Goal: Task Accomplishment & Management: Manage account settings

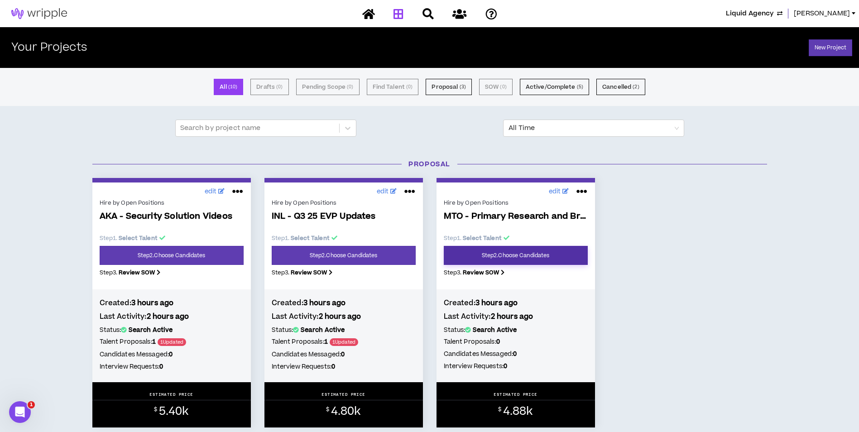
click at [541, 253] on link "Step 2 . Choose Candidates" at bounding box center [516, 255] width 144 height 19
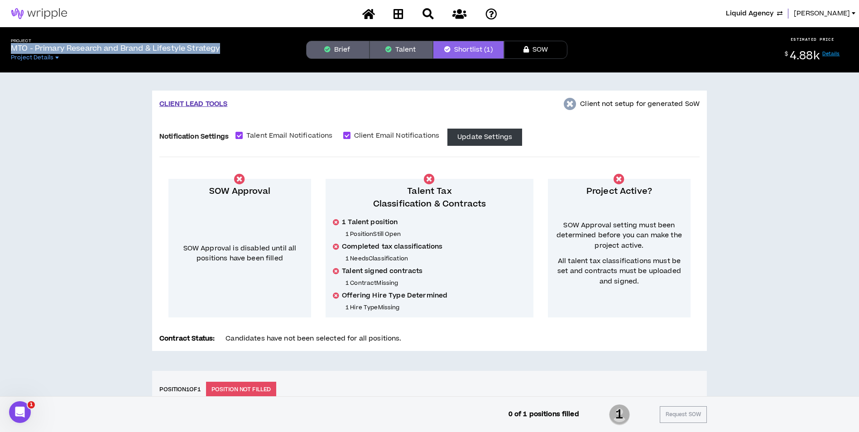
drag, startPoint x: 12, startPoint y: 50, endPoint x: 222, endPoint y: 49, distance: 210.0
click at [220, 49] on p "MTO - Primary Research and Brand & Lifestyle Strategy" at bounding box center [115, 48] width 209 height 11
copy p "MTO - Primary Research and Brand & Lifestyle Strategy"
click at [399, 16] on icon at bounding box center [398, 13] width 10 height 11
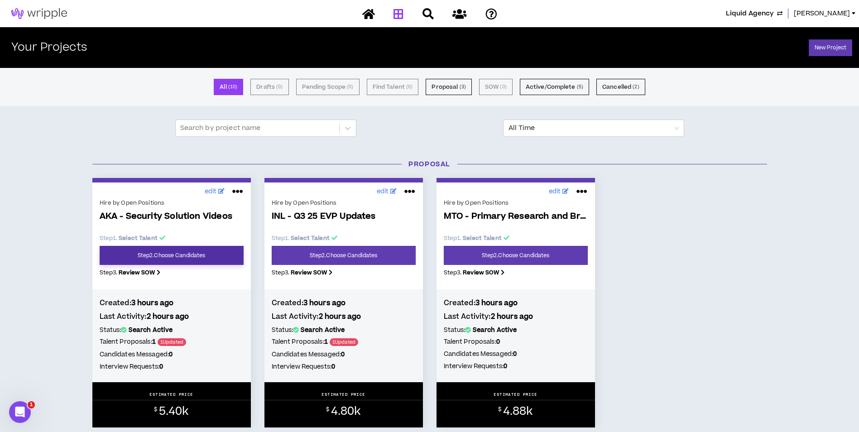
click at [227, 251] on link "Step 2 . Choose Candidates" at bounding box center [172, 255] width 144 height 19
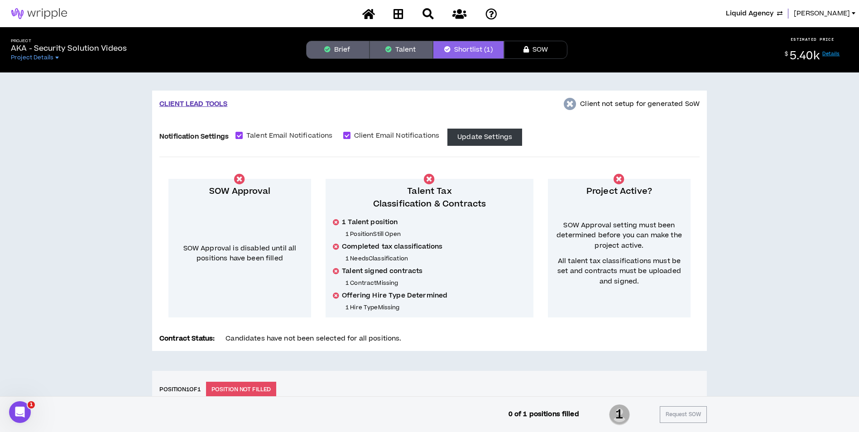
click at [407, 57] on button "Talent" at bounding box center [400, 50] width 63 height 18
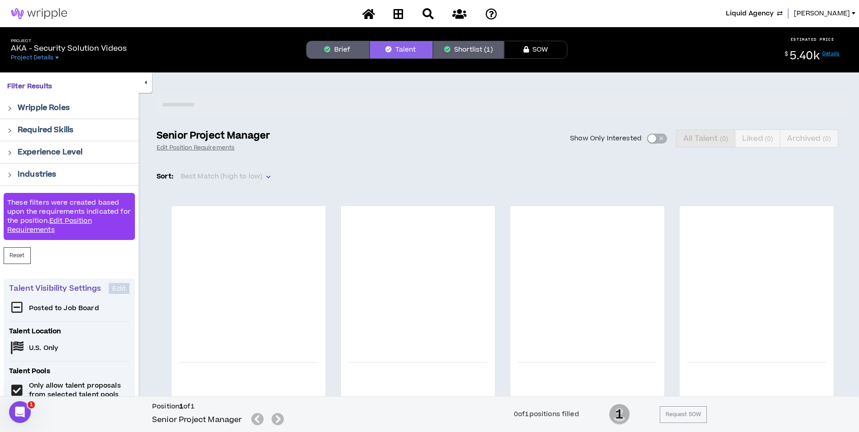
click at [335, 50] on button "Brief" at bounding box center [337, 50] width 63 height 18
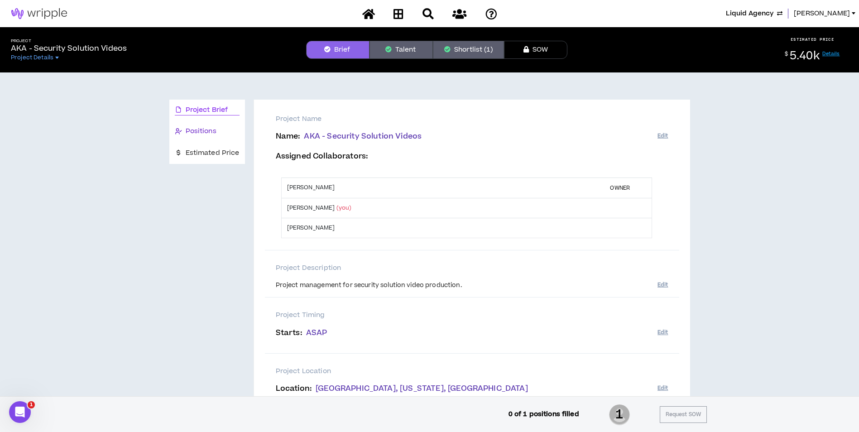
click at [200, 130] on span "Positions" at bounding box center [201, 131] width 31 height 10
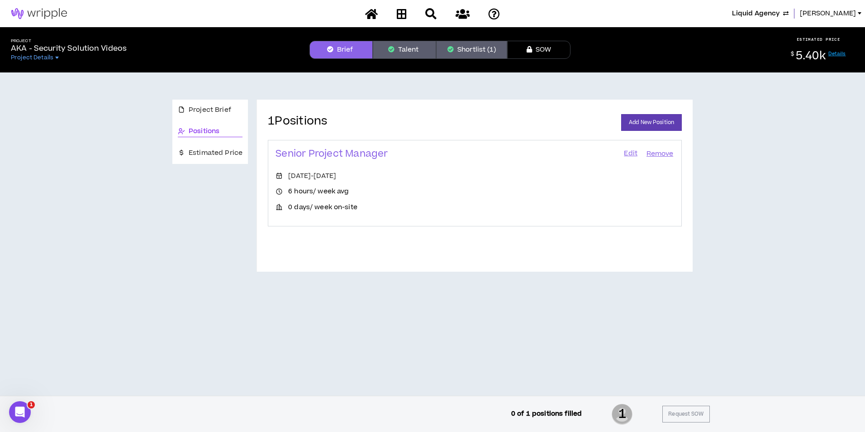
click at [634, 153] on link "Edit" at bounding box center [630, 154] width 15 height 13
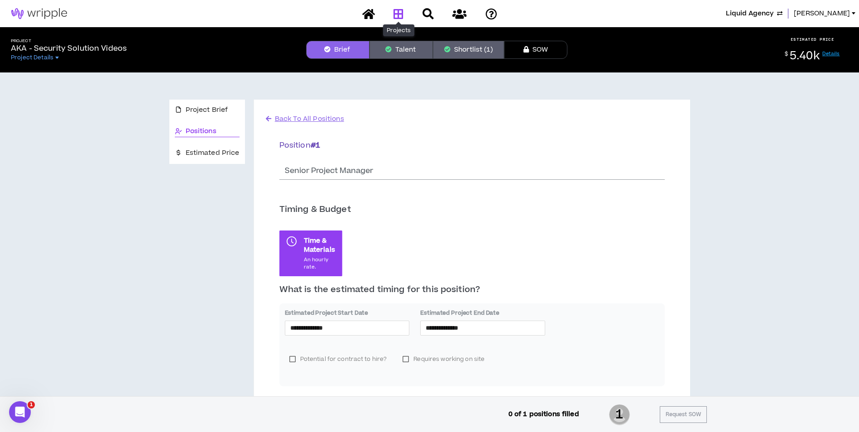
click at [396, 9] on icon at bounding box center [398, 13] width 10 height 11
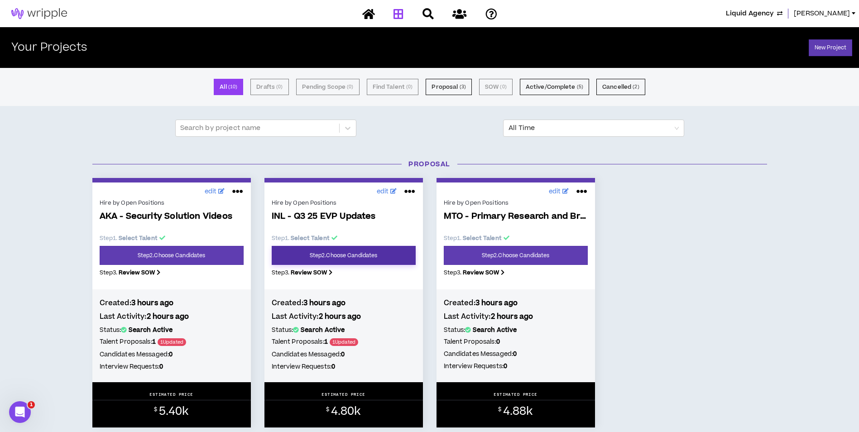
click at [358, 261] on link "Step 2 . Choose Candidates" at bounding box center [344, 255] width 144 height 19
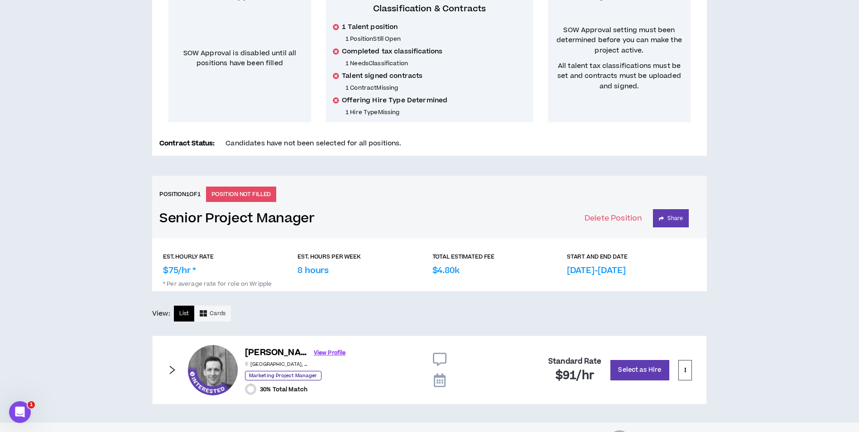
scroll to position [221, 0]
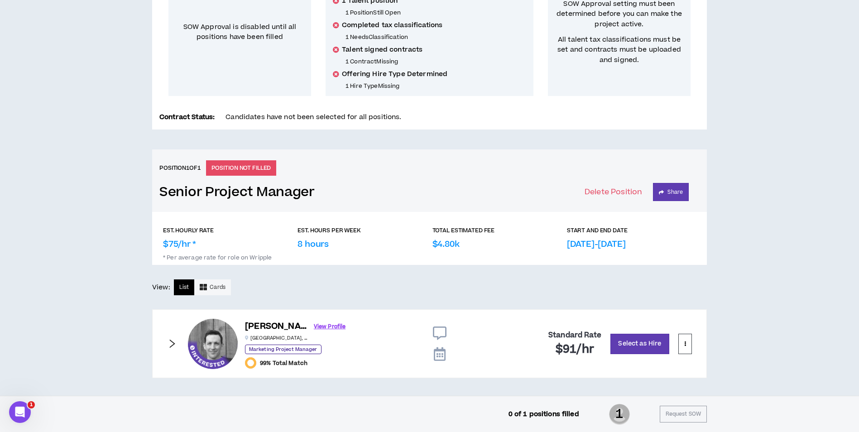
click at [178, 343] on div "[PERSON_NAME] View Profile [GEOGRAPHIC_DATA] , [GEOGRAPHIC_DATA] Marketing Proj…" at bounding box center [429, 343] width 554 height 69
click at [174, 344] on icon "right" at bounding box center [172, 343] width 5 height 9
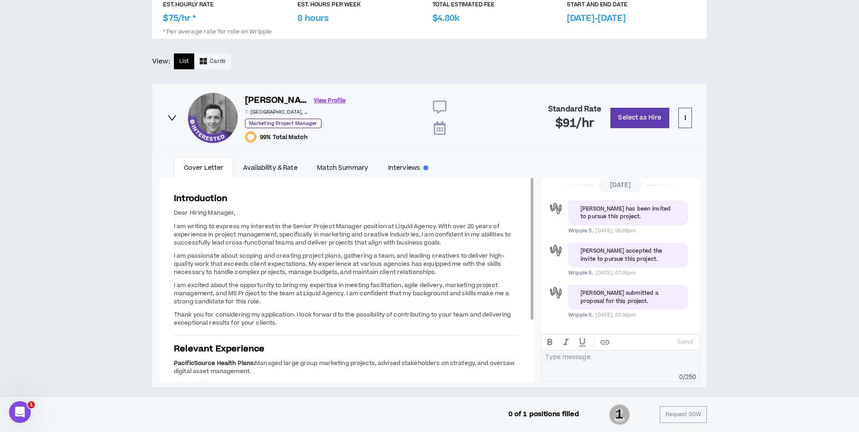
scroll to position [448, 0]
click at [295, 163] on link "Availability & Rate" at bounding box center [270, 167] width 74 height 21
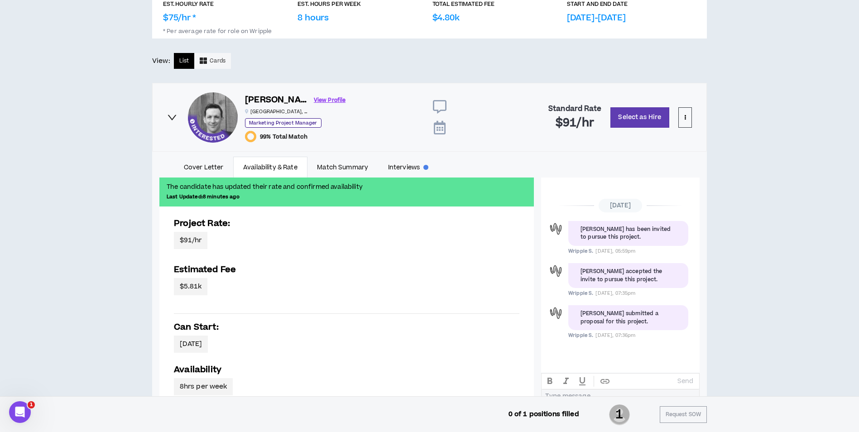
scroll to position [0, 0]
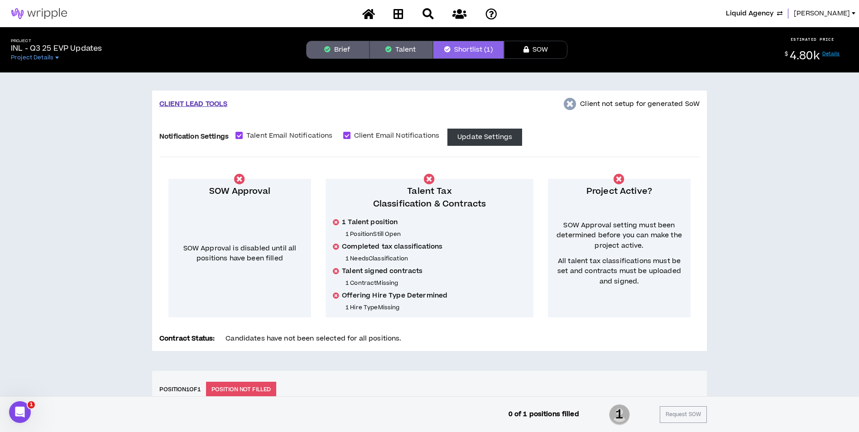
click at [837, 13] on span "[PERSON_NAME]" at bounding box center [821, 14] width 56 height 10
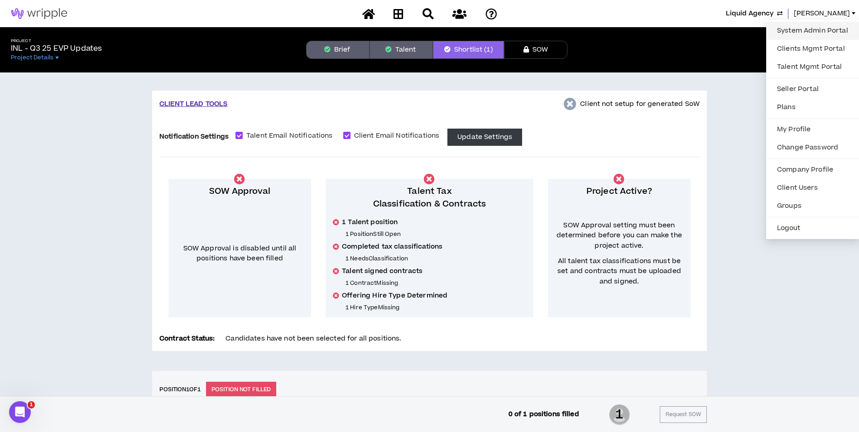
click at [793, 28] on link "System Admin Portal" at bounding box center [812, 31] width 82 height 14
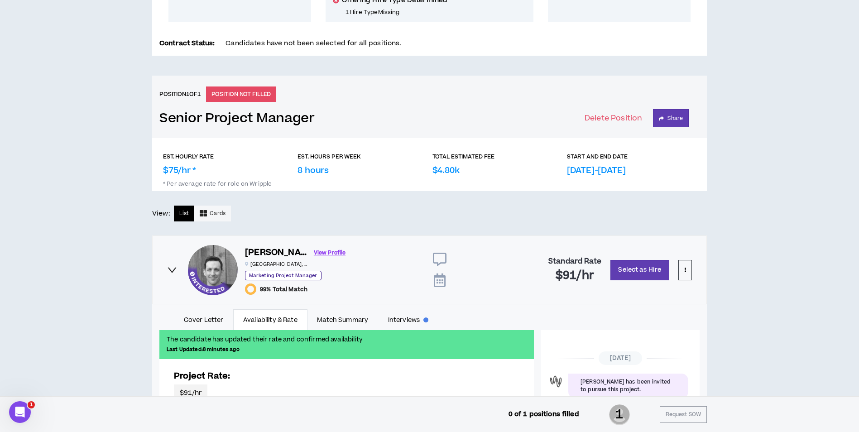
scroll to position [317, 0]
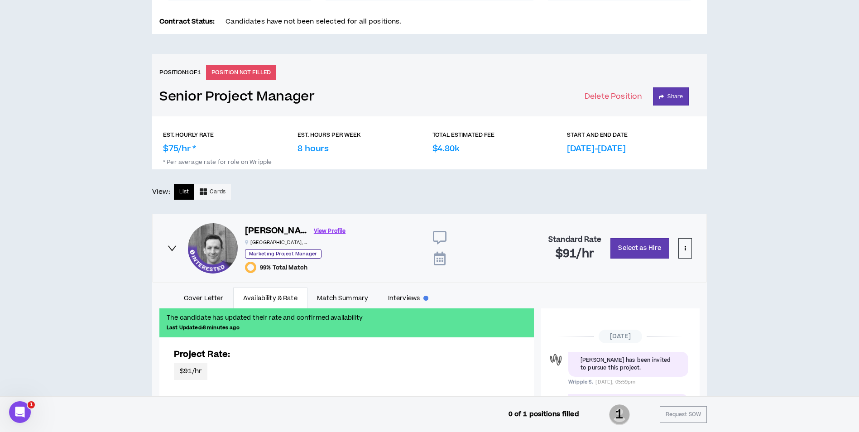
click at [172, 248] on icon "right" at bounding box center [172, 248] width 10 height 10
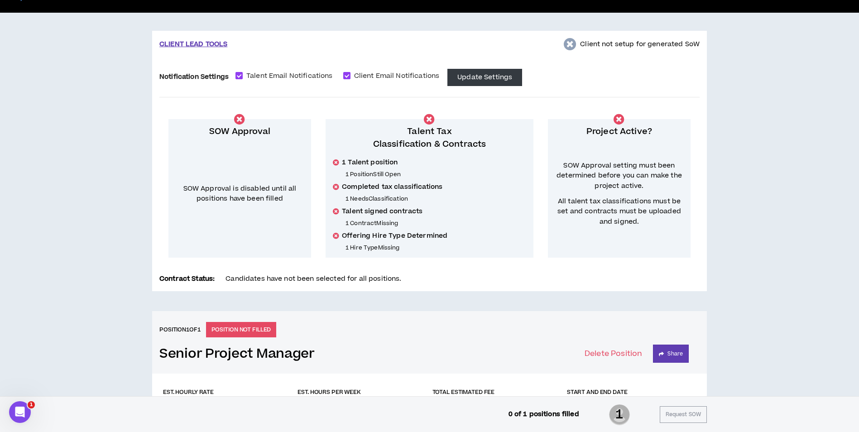
scroll to position [0, 0]
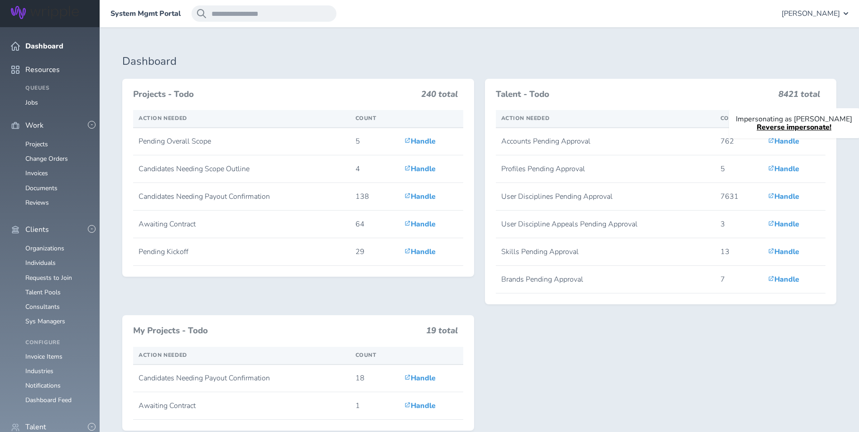
scroll to position [317, 0]
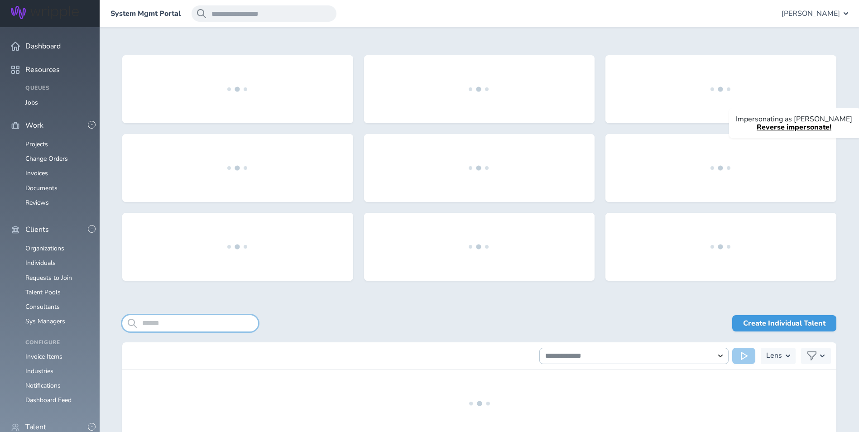
click at [201, 325] on input "search" at bounding box center [190, 323] width 136 height 16
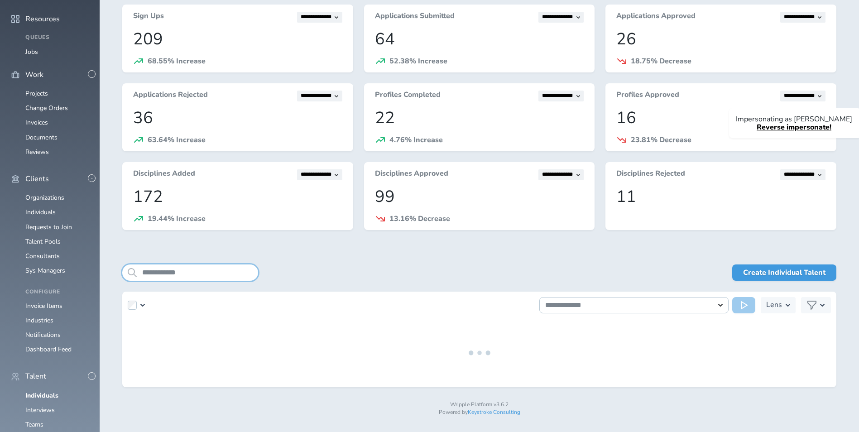
scroll to position [51, 0]
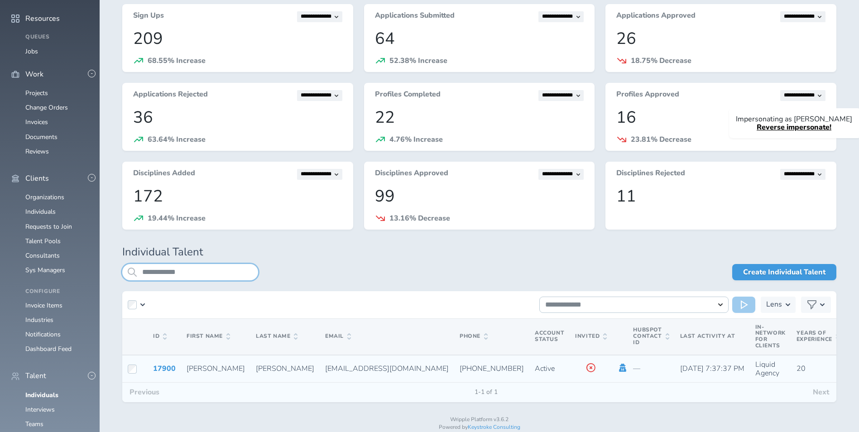
type input "**********"
click at [617, 368] on icon at bounding box center [622, 367] width 10 height 8
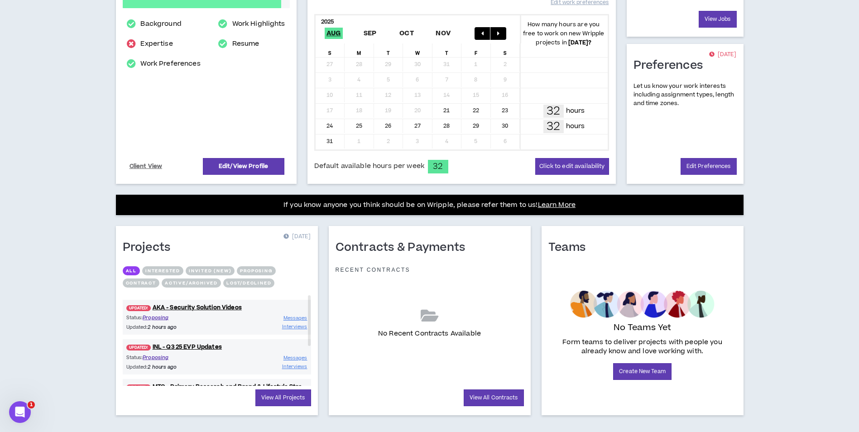
scroll to position [195, 0]
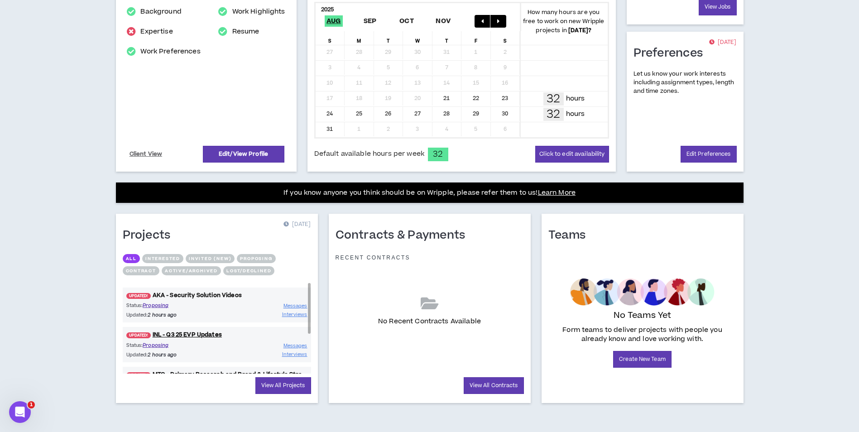
click at [201, 297] on link "UPDATED! AKA - Security Solution Videos" at bounding box center [217, 295] width 188 height 9
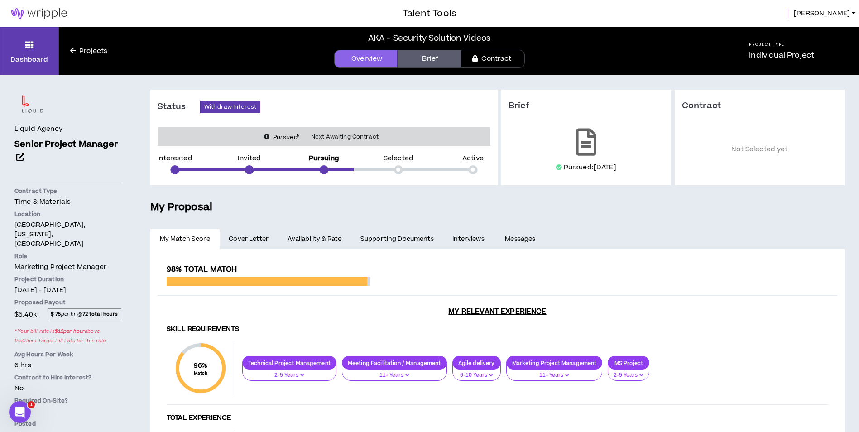
click at [298, 239] on link "Availability & Rate" at bounding box center [314, 239] width 73 height 20
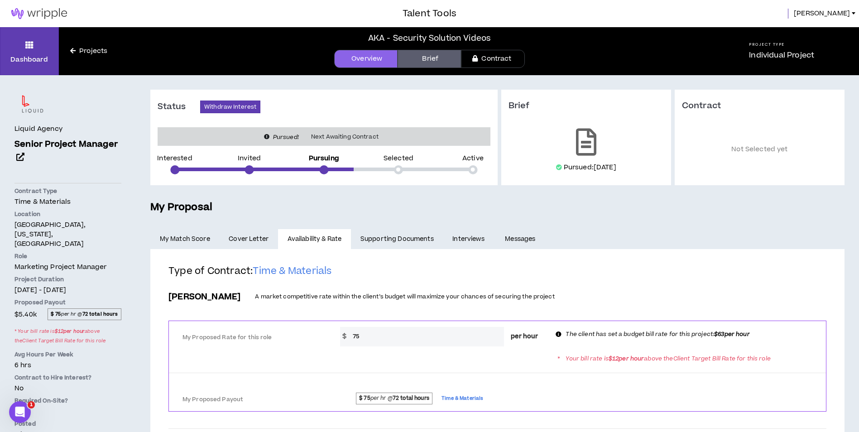
click at [72, 51] on icon at bounding box center [72, 51] width 5 height 6
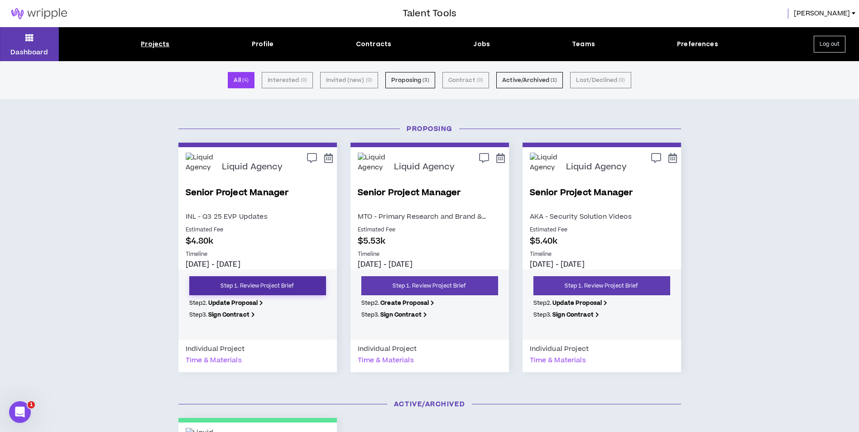
click at [275, 288] on link "Step 1. Review Project Brief" at bounding box center [257, 285] width 137 height 19
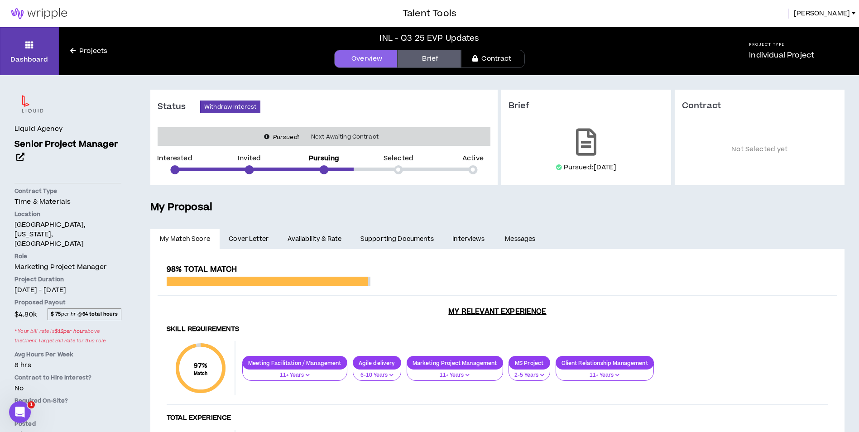
click at [283, 241] on link "Availability & Rate" at bounding box center [314, 239] width 73 height 20
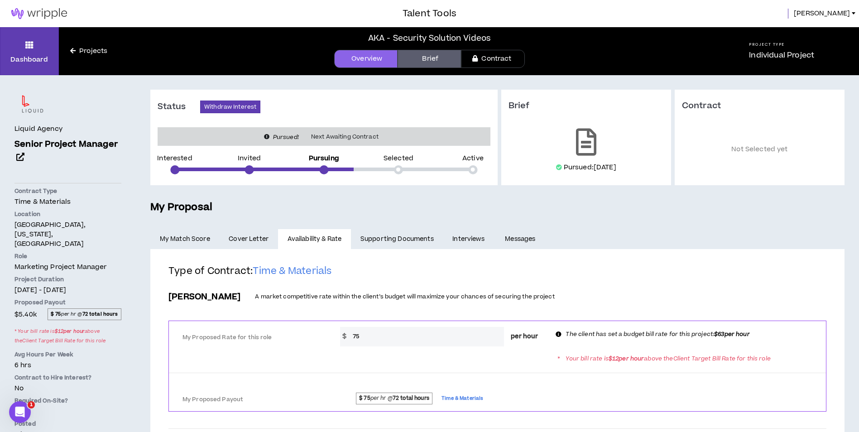
click at [27, 11] on img at bounding box center [39, 13] width 78 height 11
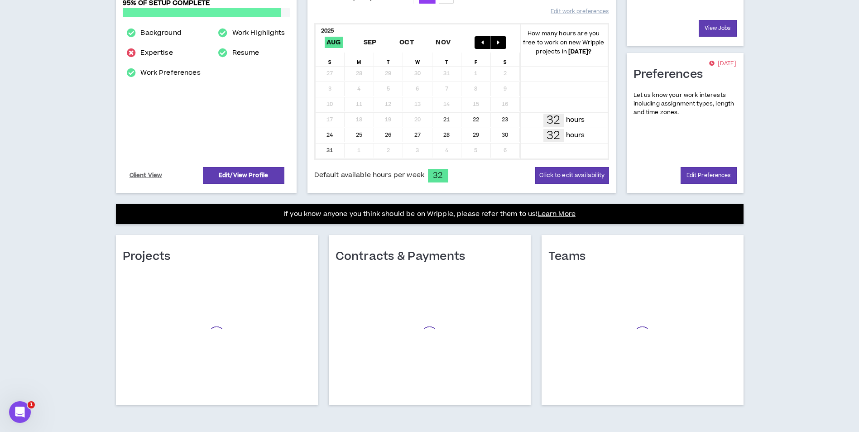
scroll to position [175, 0]
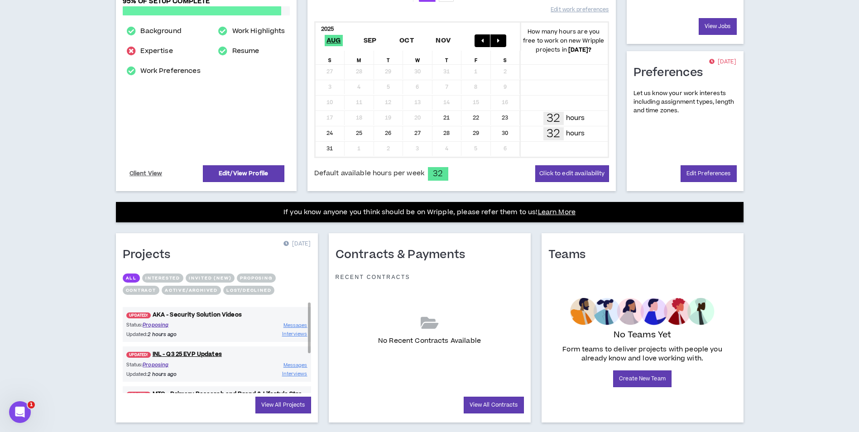
click at [207, 315] on link "UPDATED! AKA - Security Solution Videos" at bounding box center [217, 314] width 188 height 9
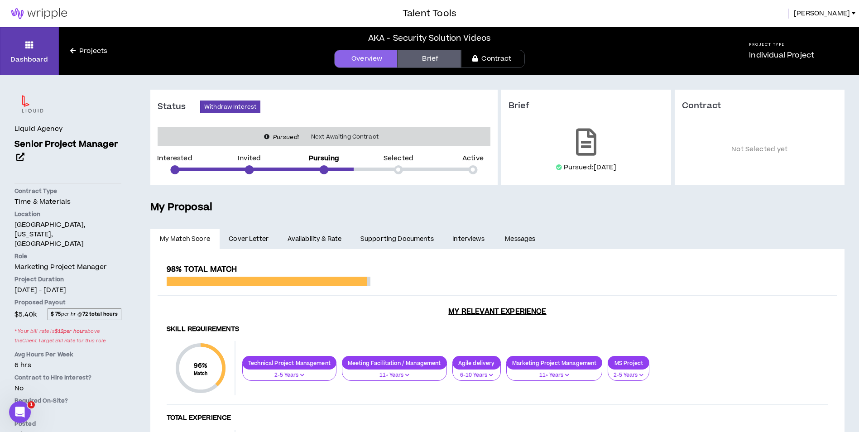
click at [314, 235] on link "Availability & Rate" at bounding box center [314, 239] width 73 height 20
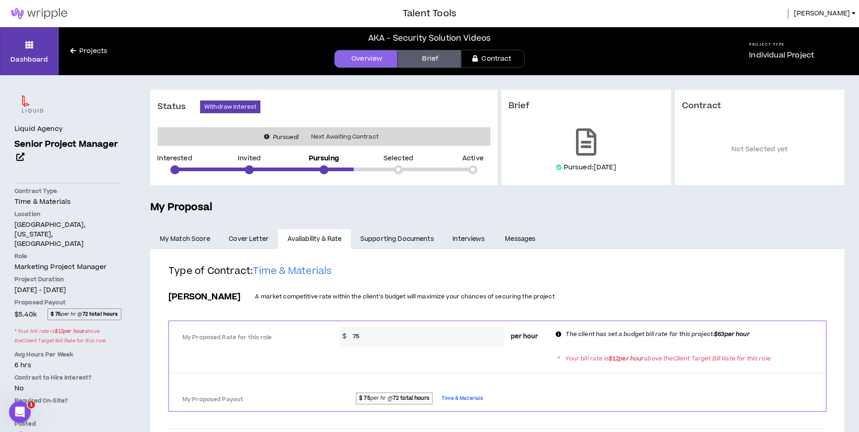
click at [22, 14] on img at bounding box center [39, 13] width 78 height 11
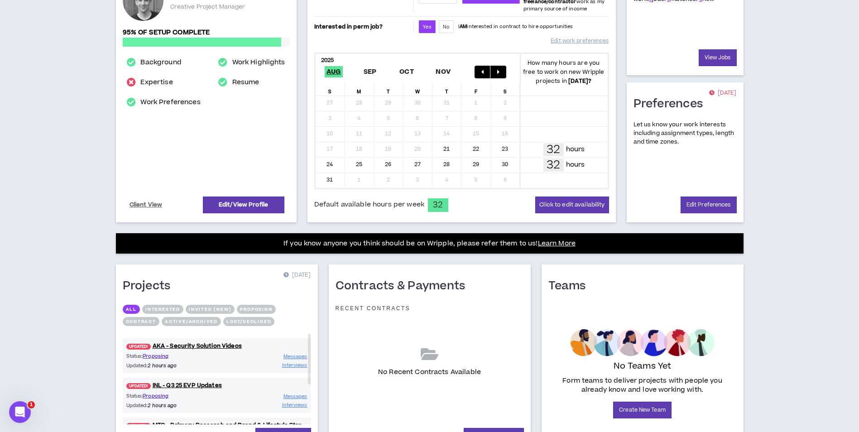
scroll to position [181, 0]
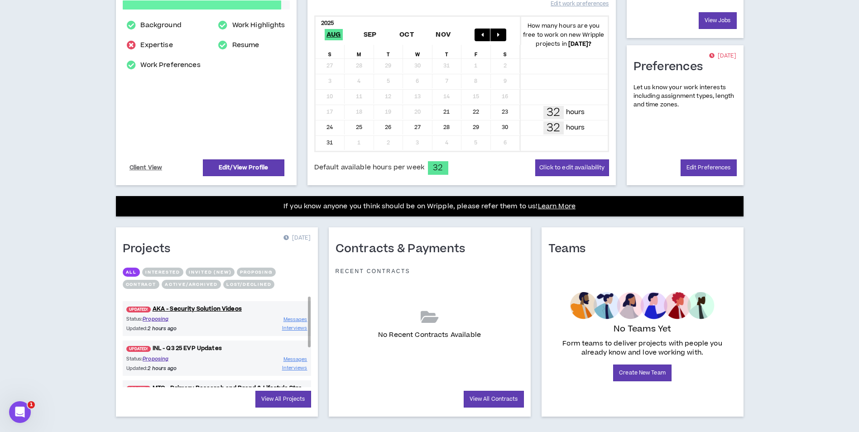
click at [207, 348] on link "UPDATED! INL - Q3 25 EVP Updates" at bounding box center [217, 348] width 188 height 9
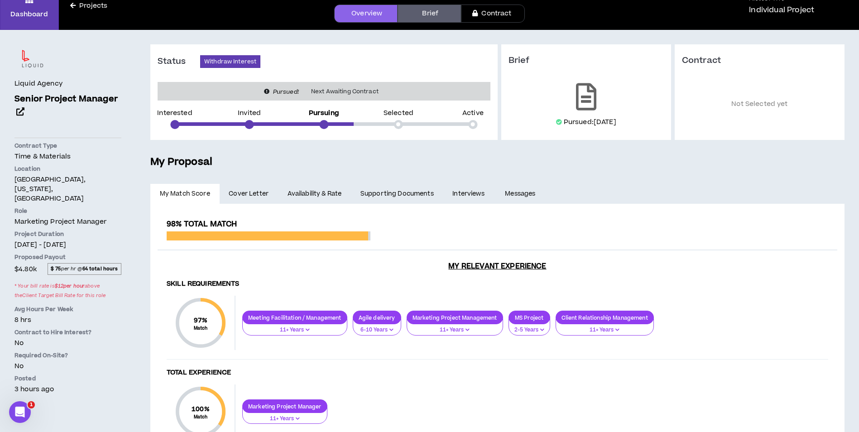
click at [315, 190] on link "Availability & Rate" at bounding box center [314, 194] width 73 height 20
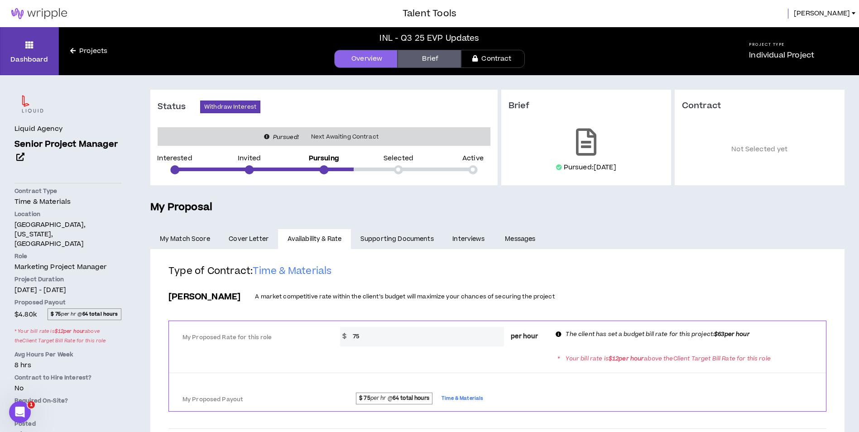
click at [25, 17] on img at bounding box center [39, 13] width 78 height 11
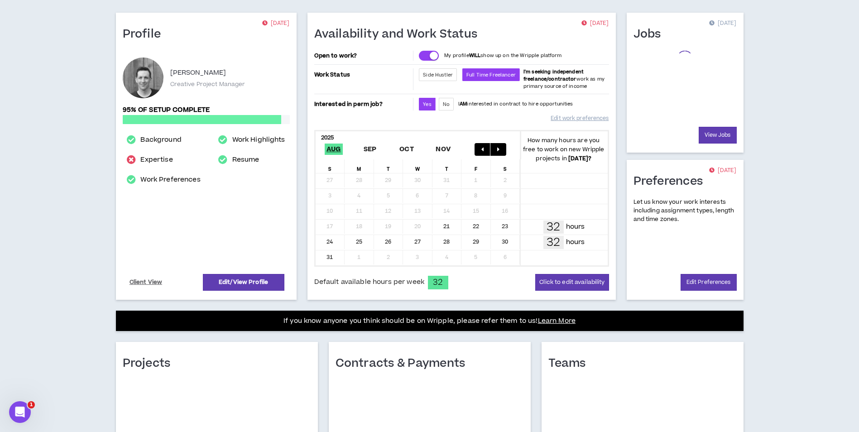
scroll to position [175, 0]
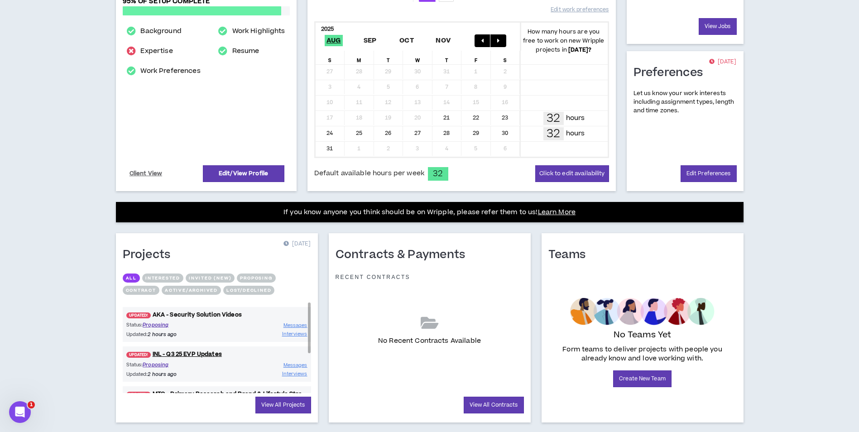
click at [180, 316] on link "UPDATED! AKA - Security Solution Videos" at bounding box center [217, 314] width 188 height 9
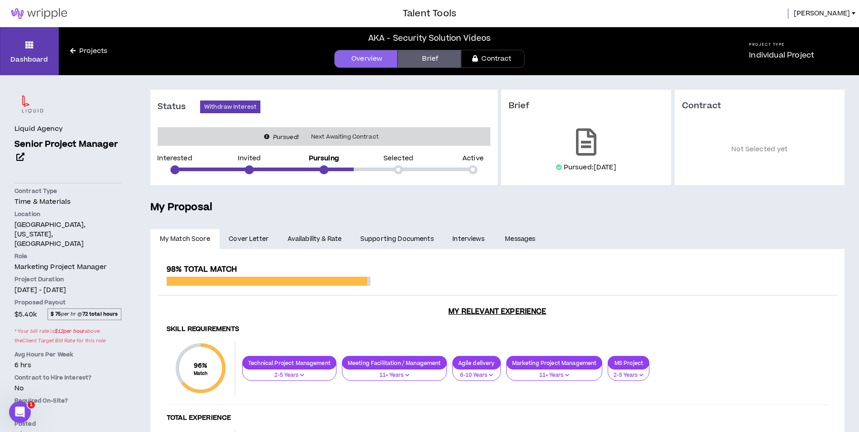
click at [257, 237] on span "Cover Letter" at bounding box center [249, 239] width 40 height 10
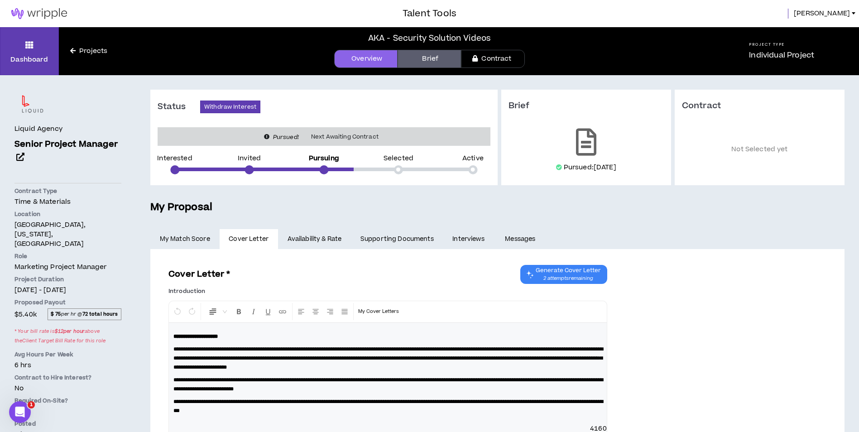
click at [326, 241] on link "Availability & Rate" at bounding box center [314, 239] width 73 height 20
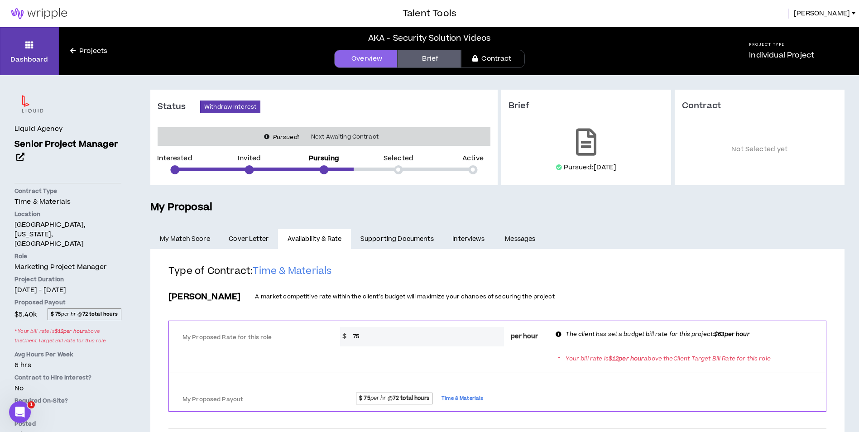
click at [28, 17] on img at bounding box center [39, 13] width 78 height 11
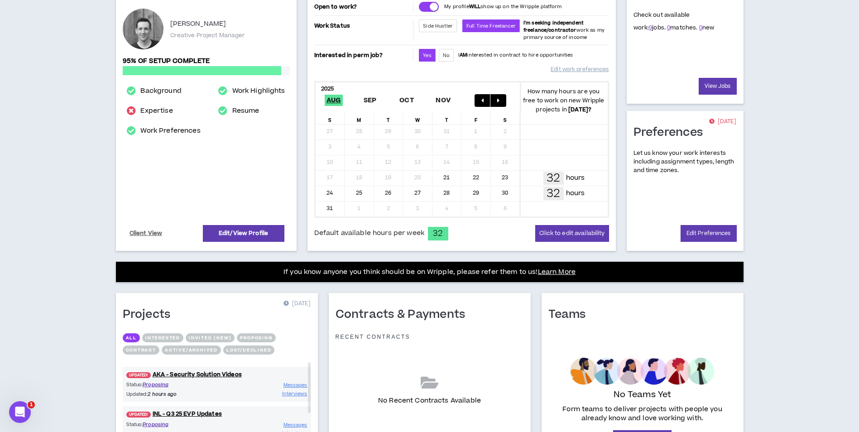
scroll to position [195, 0]
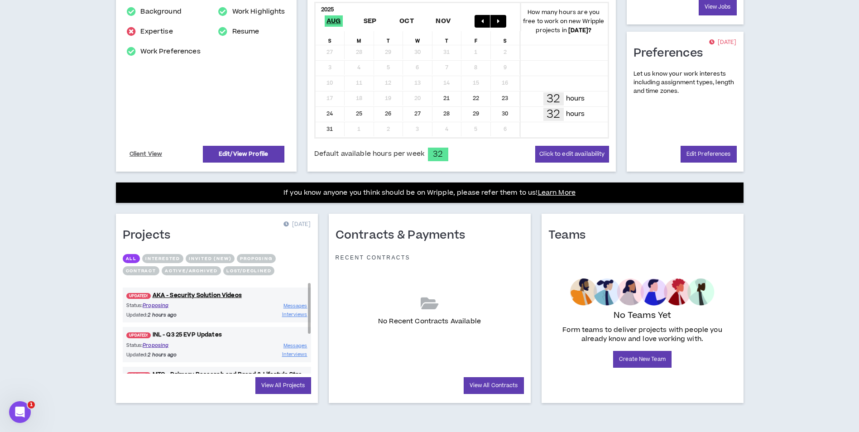
click at [190, 335] on link "UPDATED! INL - Q3 25 EVP Updates" at bounding box center [217, 334] width 188 height 9
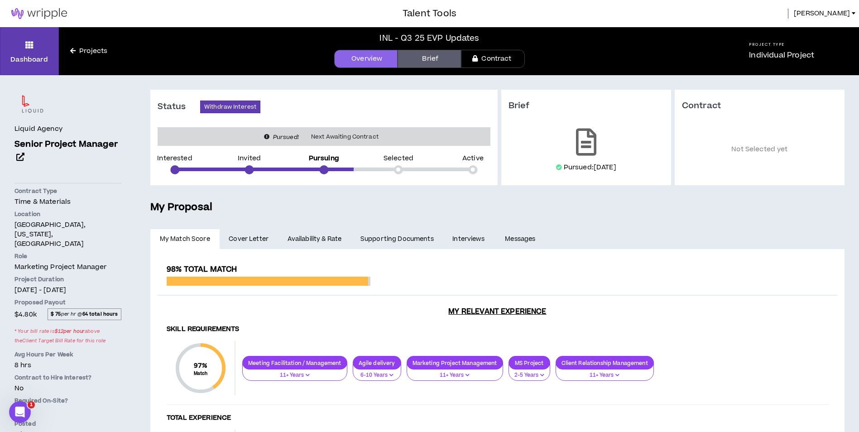
click at [306, 247] on link "Availability & Rate" at bounding box center [314, 239] width 73 height 20
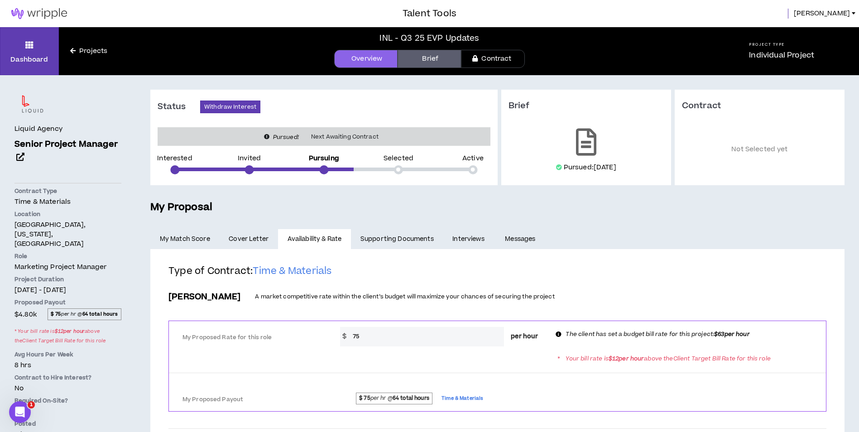
click at [43, 13] on img at bounding box center [39, 13] width 78 height 11
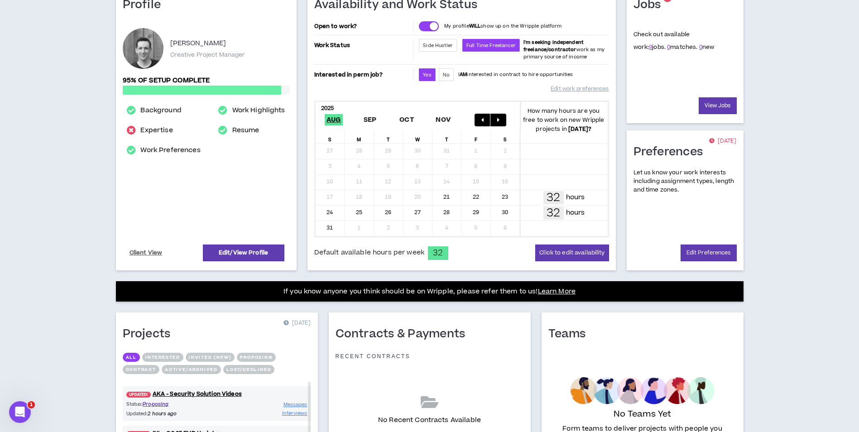
scroll to position [195, 0]
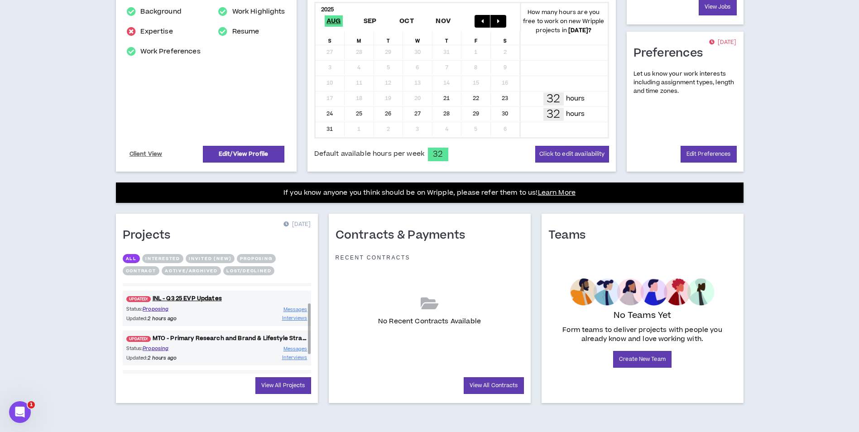
click at [165, 336] on link "UPDATED! MTO - Primary Research and Brand & Lifestyle Strategy" at bounding box center [217, 338] width 188 height 9
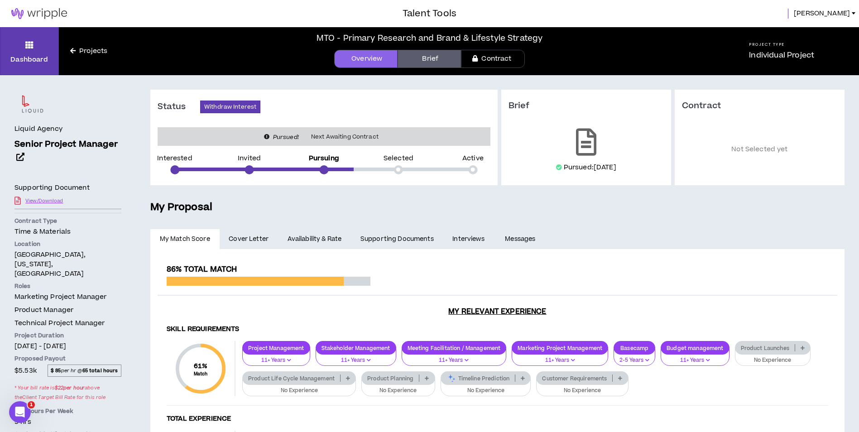
click at [310, 237] on link "Availability & Rate" at bounding box center [314, 239] width 73 height 20
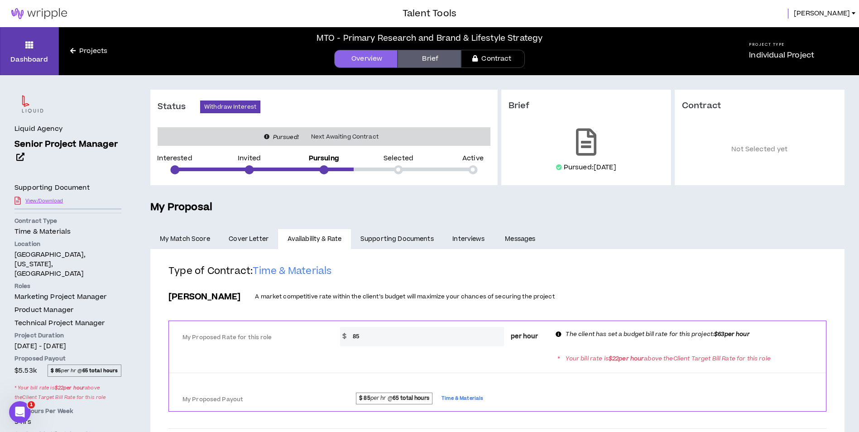
click at [32, 18] on img at bounding box center [39, 13] width 78 height 11
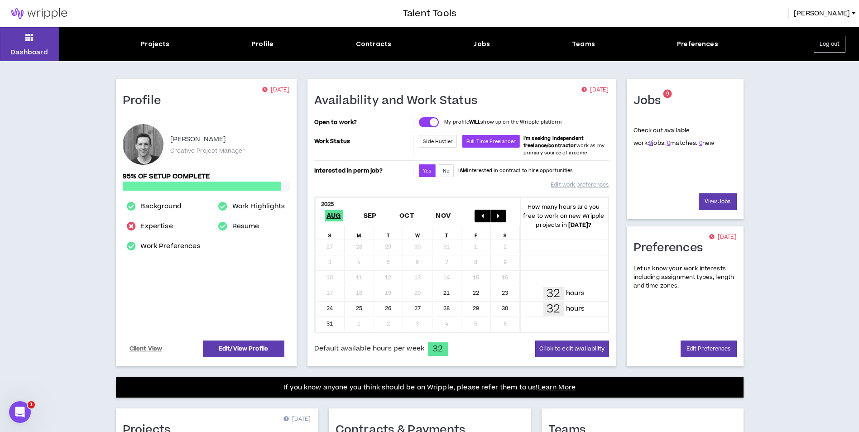
click at [826, 41] on button "Log out" at bounding box center [829, 44] width 32 height 17
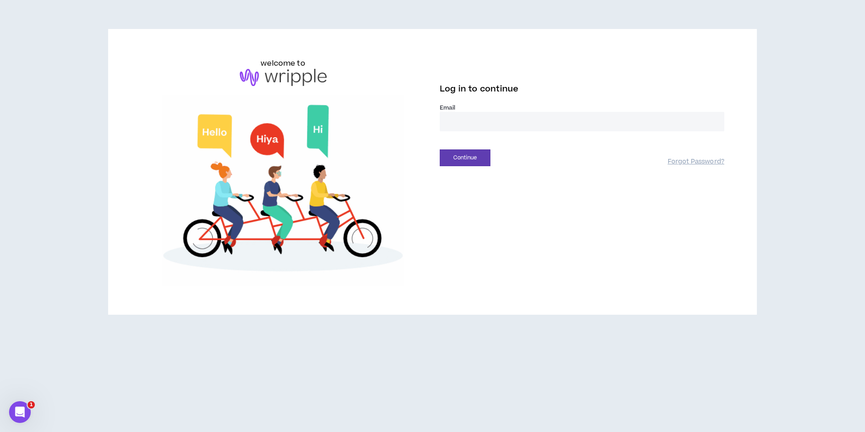
click at [489, 118] on input "email" at bounding box center [582, 121] width 285 height 19
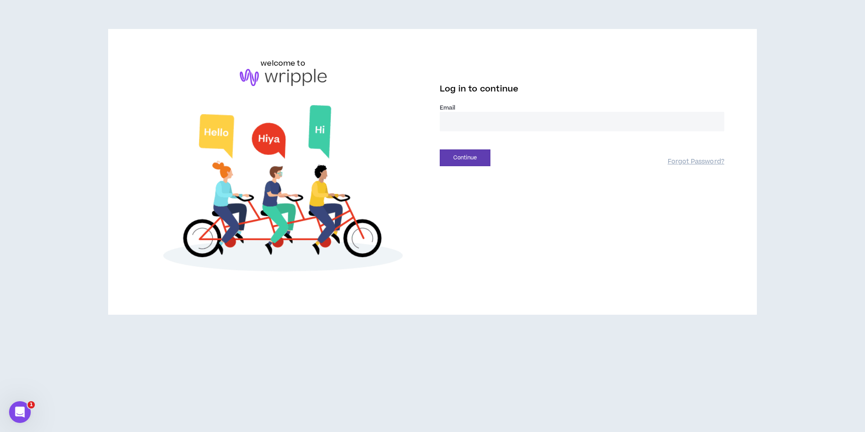
type input "**********"
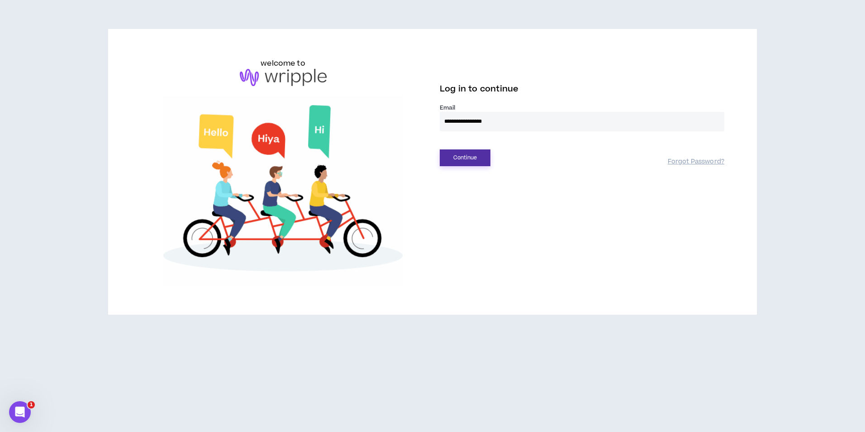
click at [468, 158] on button "Continue" at bounding box center [465, 157] width 51 height 17
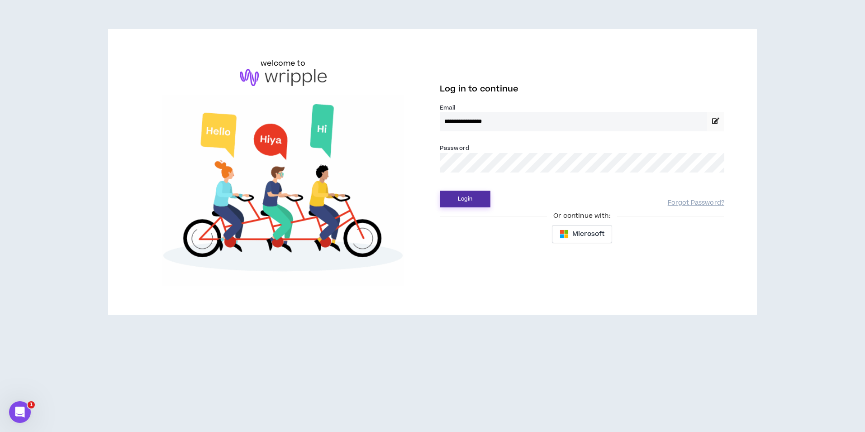
click at [478, 193] on button "Login" at bounding box center [465, 199] width 51 height 17
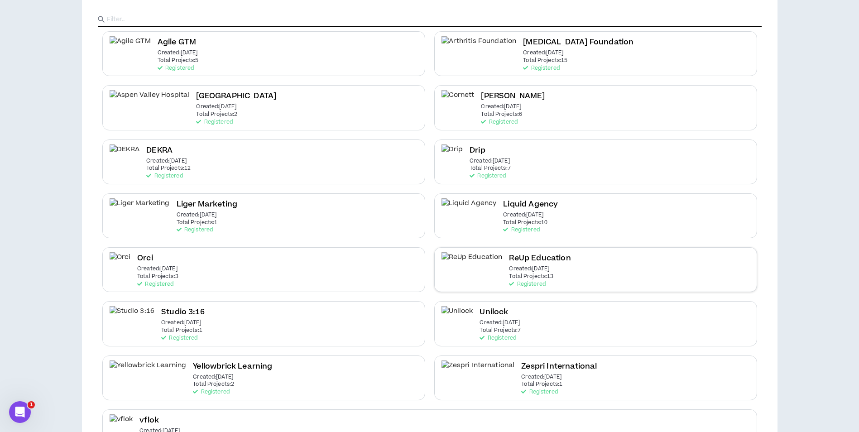
scroll to position [125, 0]
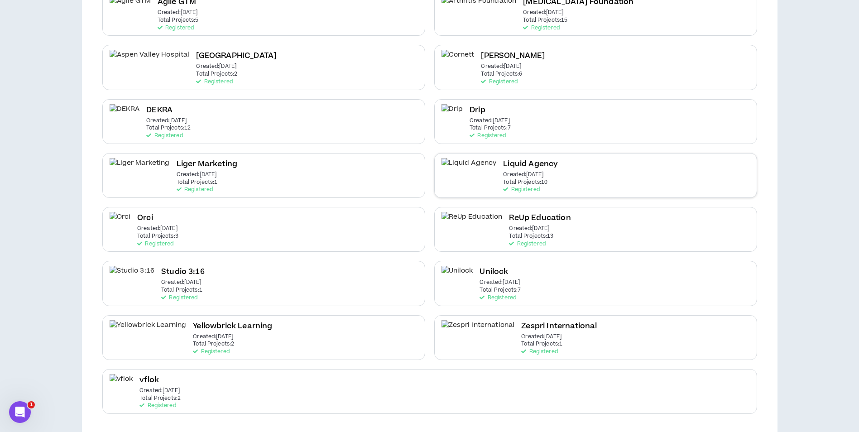
click at [516, 183] on div "Liquid Agency Created: Apr 7 2025 Total Projects: 10 Registered" at bounding box center [530, 175] width 55 height 35
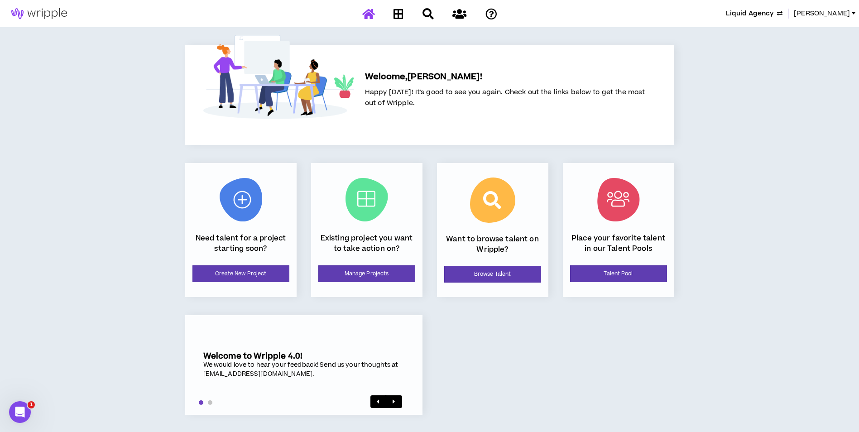
click at [332, 287] on div "Existing project you want to take action on? Manage Projects" at bounding box center [366, 230] width 111 height 134
click at [344, 270] on link "Manage Projects" at bounding box center [366, 273] width 97 height 17
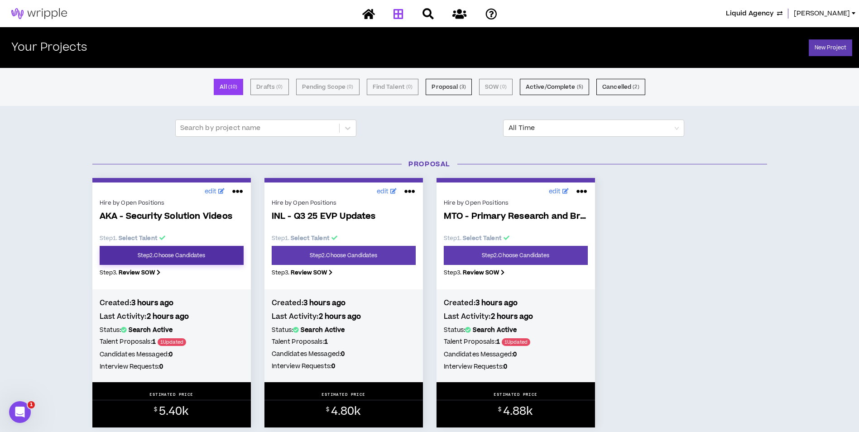
click at [211, 254] on link "Step 2 . Choose Candidates" at bounding box center [172, 255] width 144 height 19
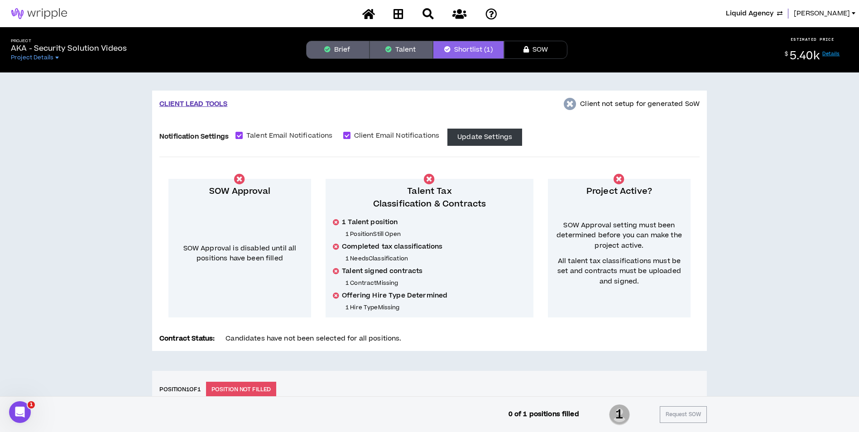
click at [324, 57] on button "Brief" at bounding box center [337, 50] width 63 height 18
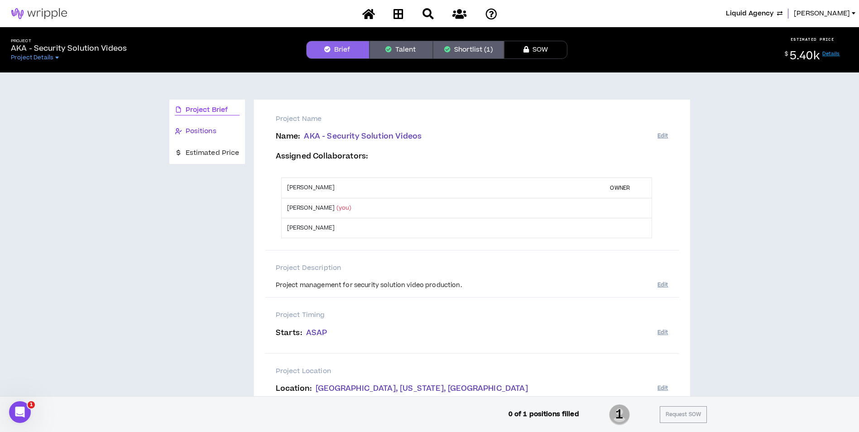
click at [219, 128] on div "Positions" at bounding box center [207, 131] width 65 height 10
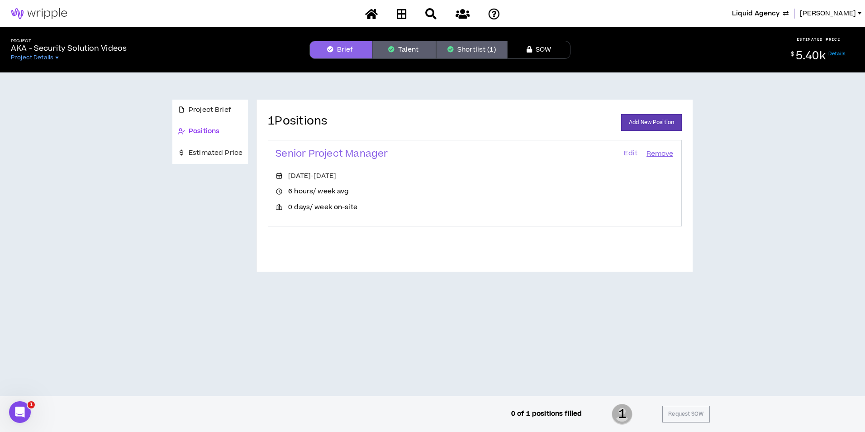
click at [630, 153] on link "Edit" at bounding box center [630, 154] width 15 height 13
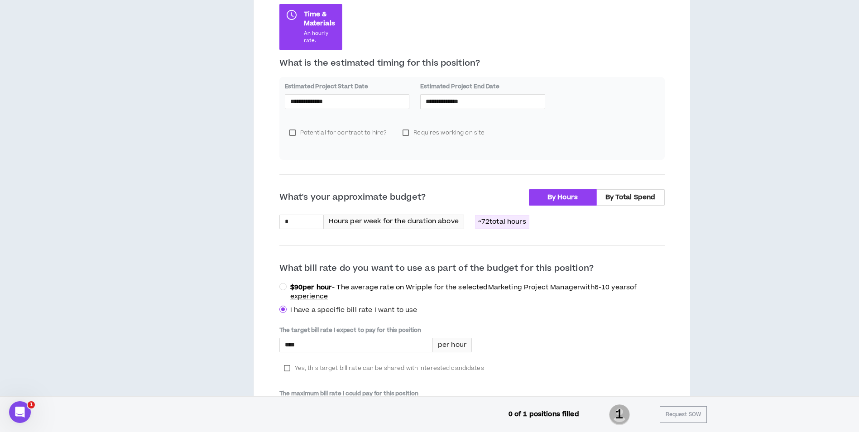
scroll to position [272, 0]
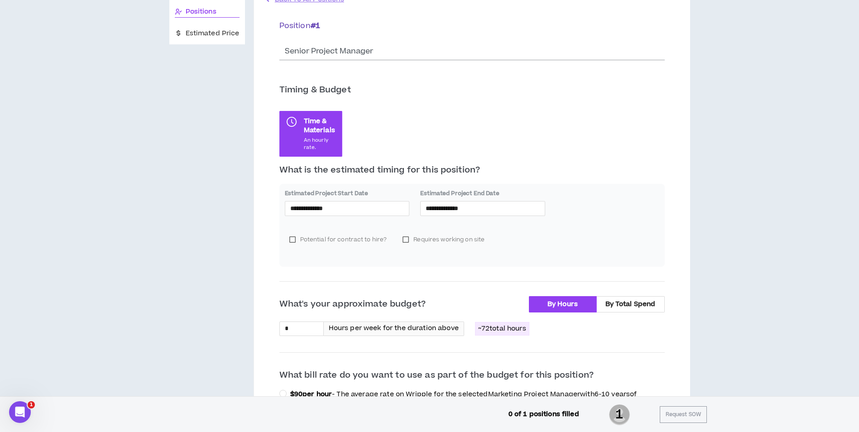
scroll to position [0, 0]
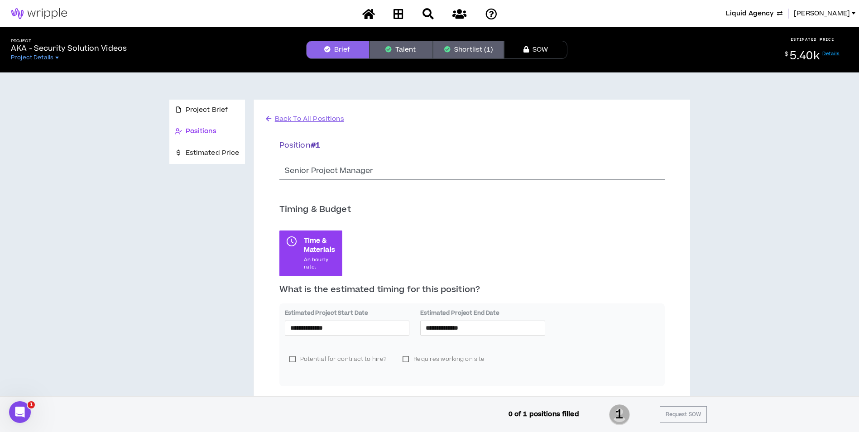
click at [51, 11] on img at bounding box center [39, 13] width 78 height 11
